Goal: Information Seeking & Learning: Learn about a topic

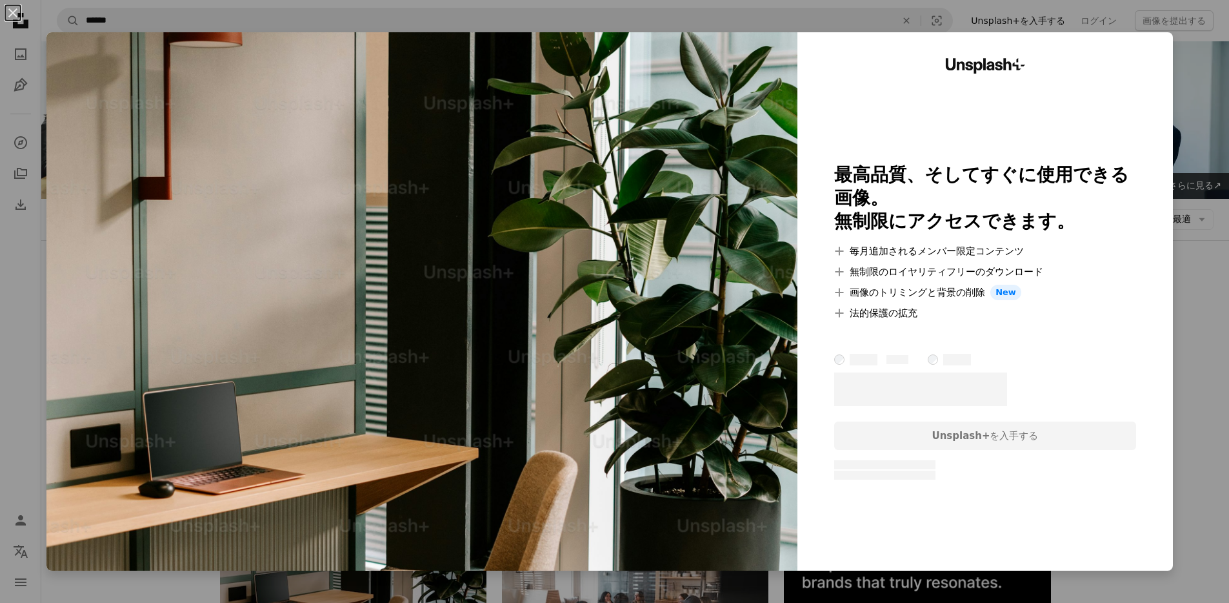
scroll to position [103, 0]
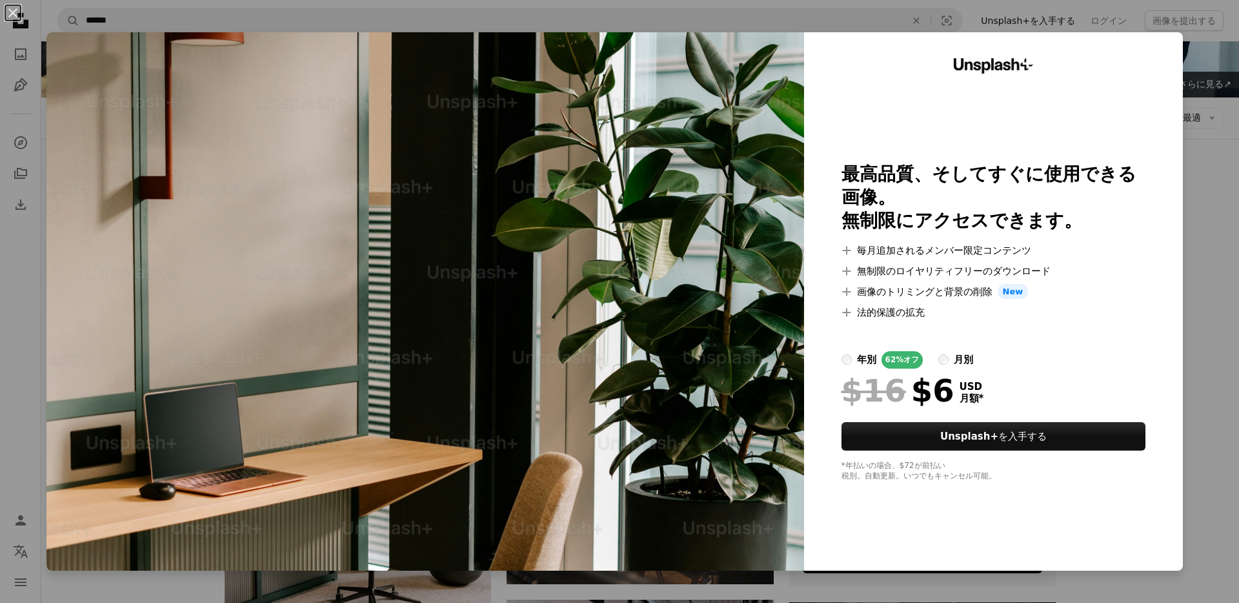
click at [1211, 371] on div "An X shape Unsplash+ 最高品質、そしてすぐに使用できる画像。 無制限にアクセスできます。 A plus sign 毎月追加されるメンバー限…" at bounding box center [619, 301] width 1239 height 603
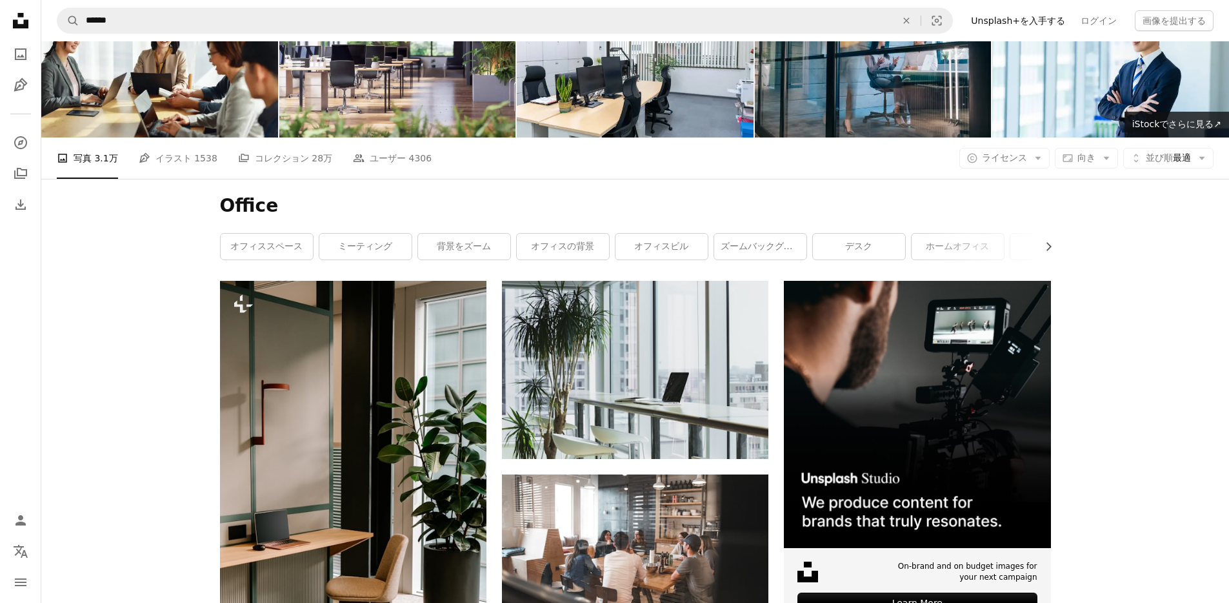
scroll to position [41, 0]
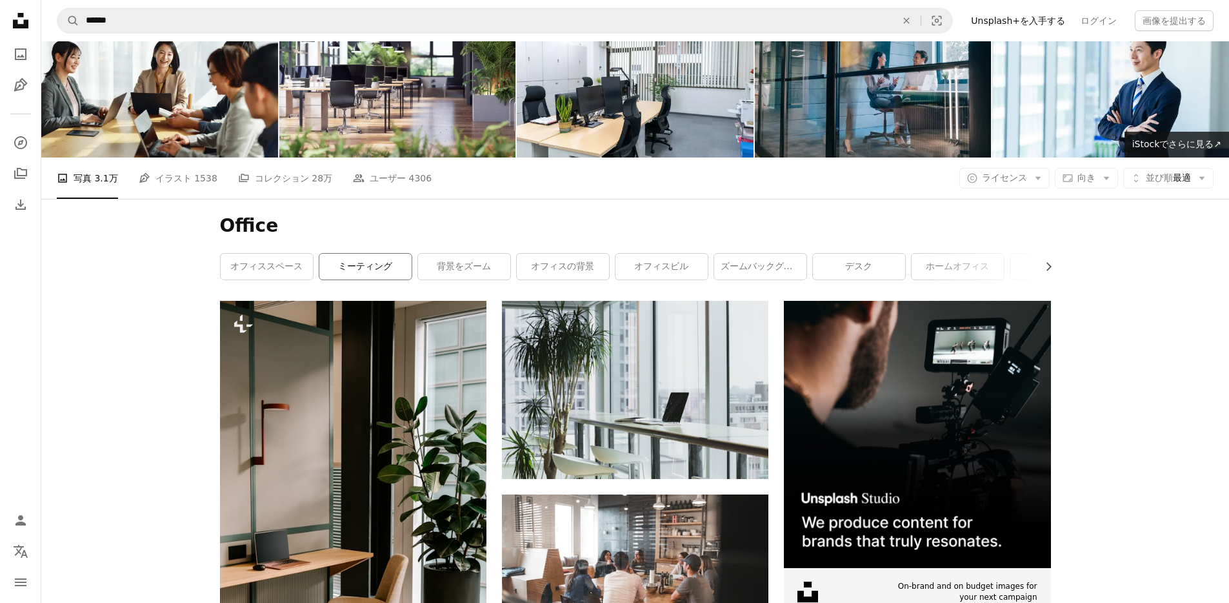
click at [384, 254] on link "ミーティング" at bounding box center [365, 267] width 92 height 26
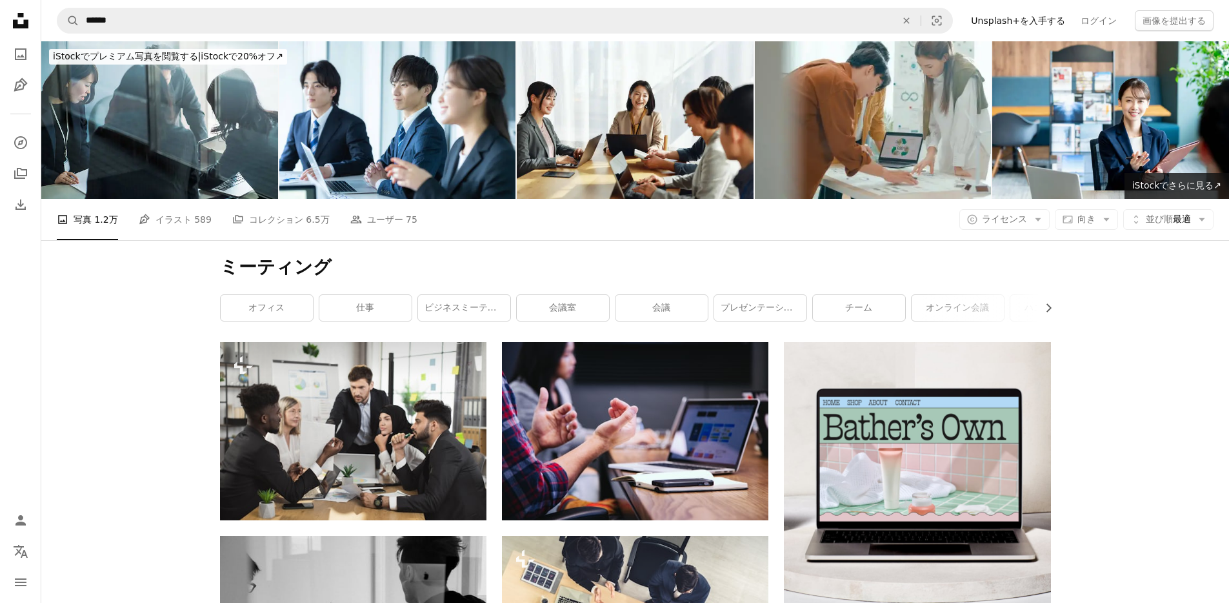
click at [469, 256] on h1 "ミーティング" at bounding box center [635, 267] width 831 height 23
click at [592, 295] on link "会議室" at bounding box center [563, 308] width 92 height 26
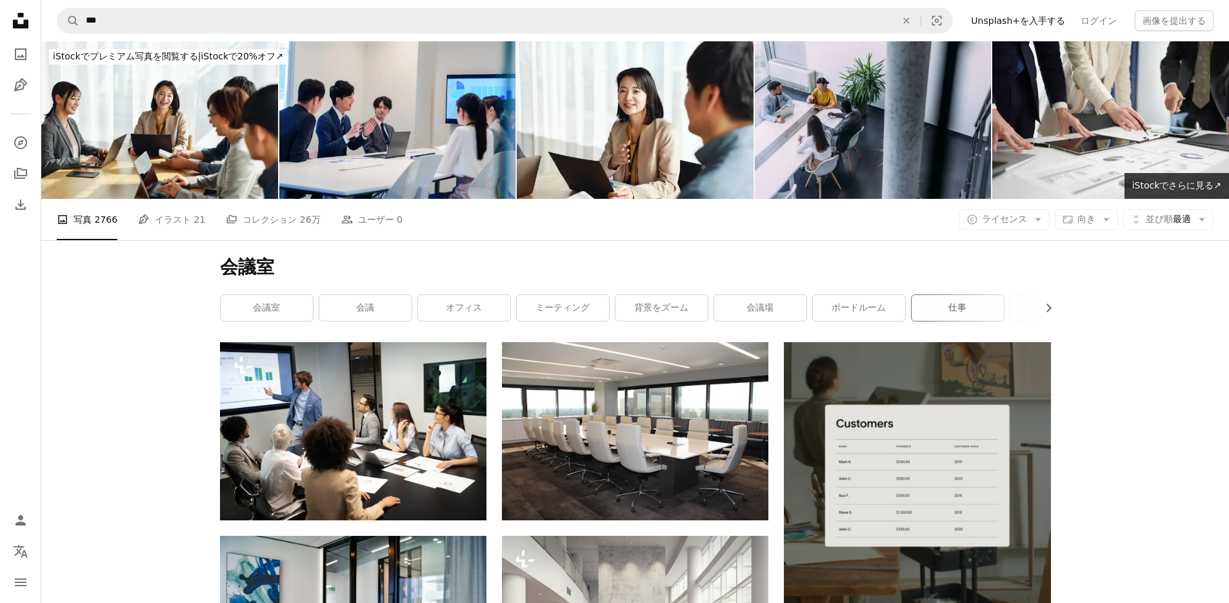
click at [940, 295] on link "仕事" at bounding box center [958, 308] width 92 height 26
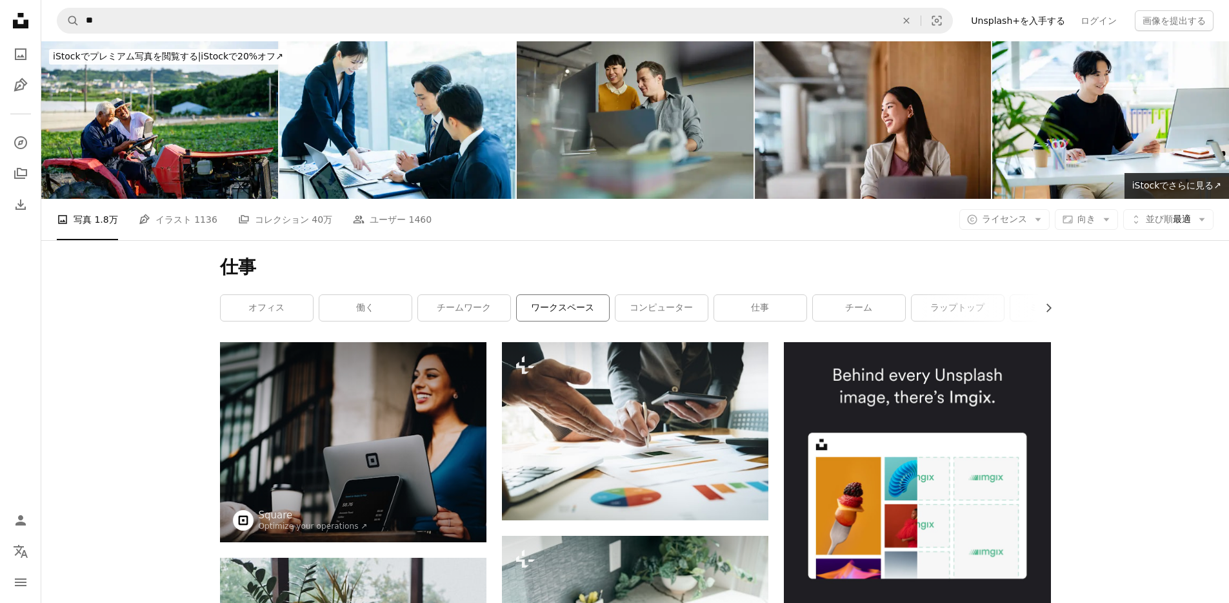
click at [525, 295] on link "ワークスペース" at bounding box center [563, 308] width 92 height 26
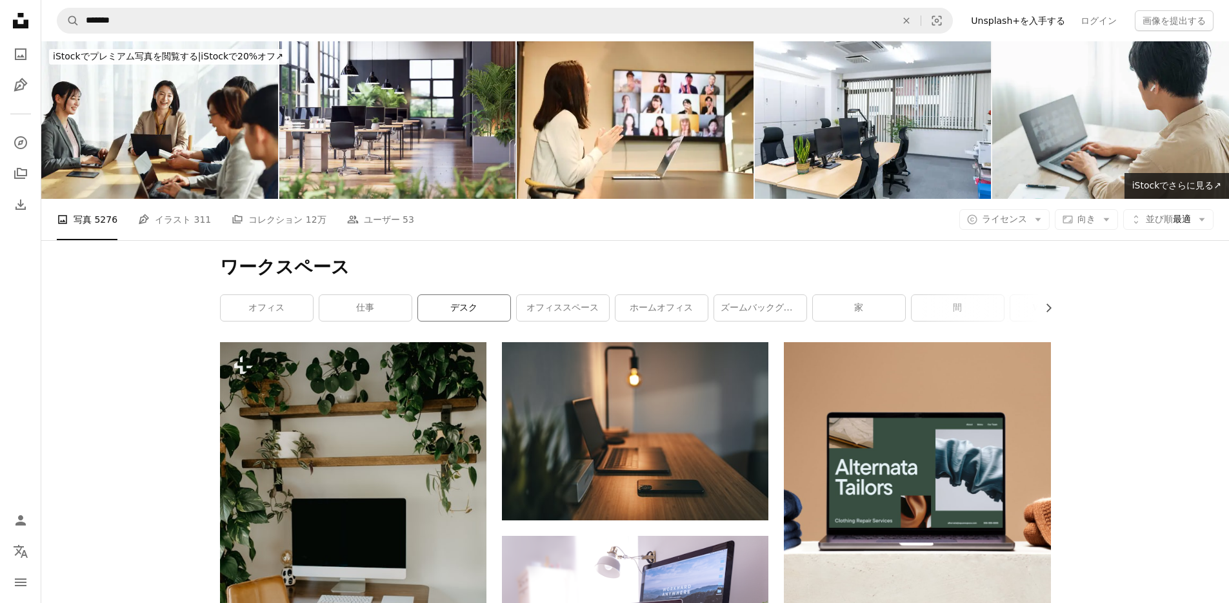
click at [462, 295] on link "デスク" at bounding box center [464, 308] width 92 height 26
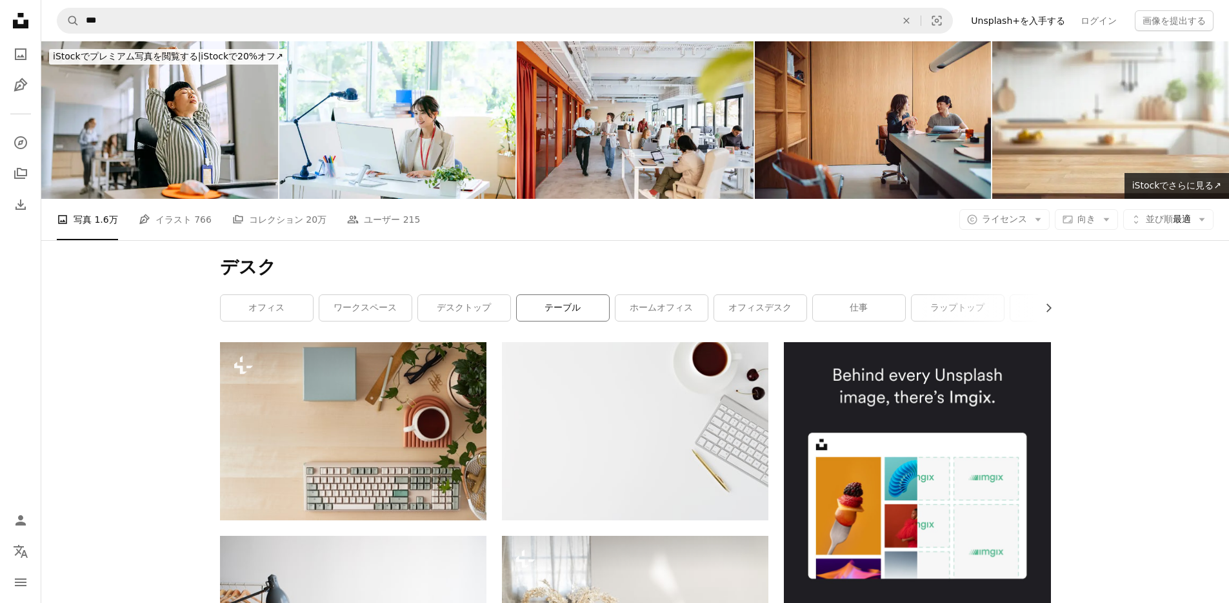
click at [542, 295] on link "テーブル" at bounding box center [563, 308] width 92 height 26
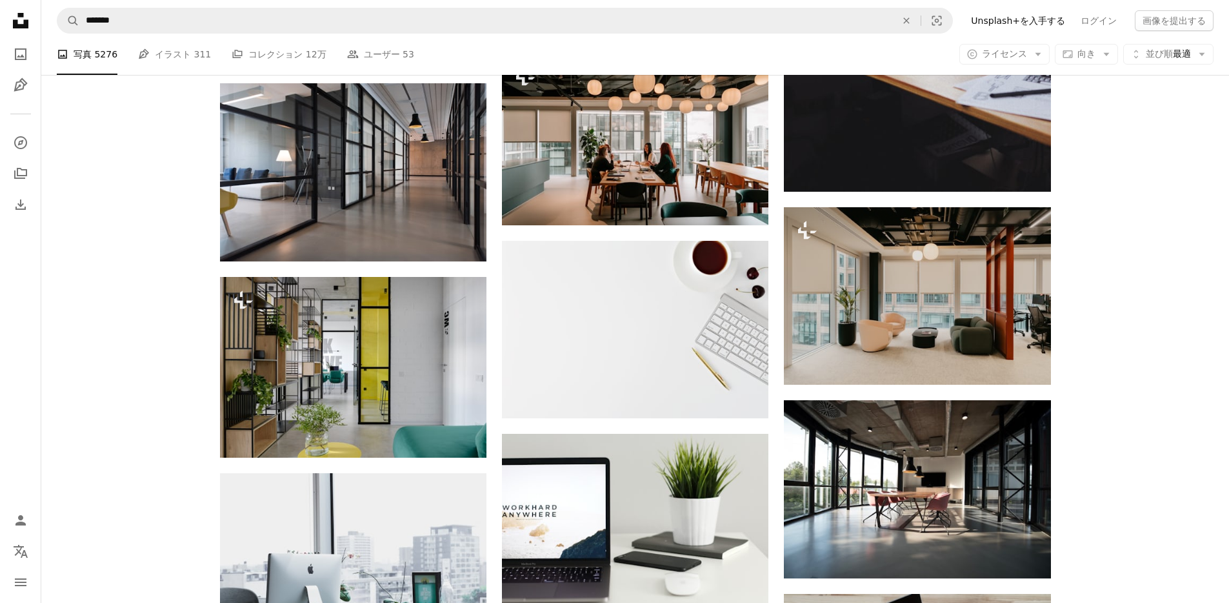
scroll to position [857, 0]
